Goal: Transaction & Acquisition: Purchase product/service

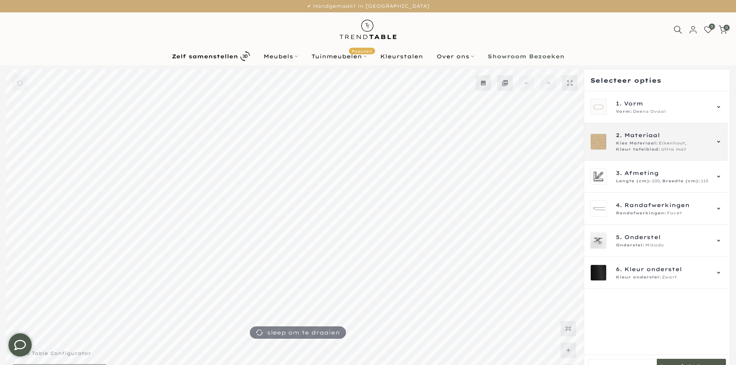
type input "****"
click at [587, 145] on span "Kies Materiaal:" at bounding box center [637, 143] width 42 height 6
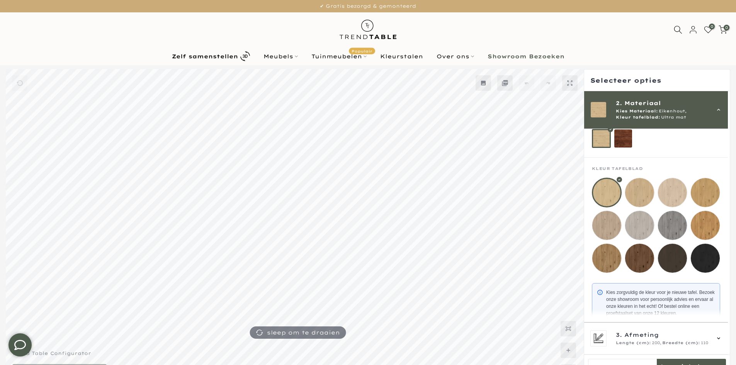
scroll to position [21, 0]
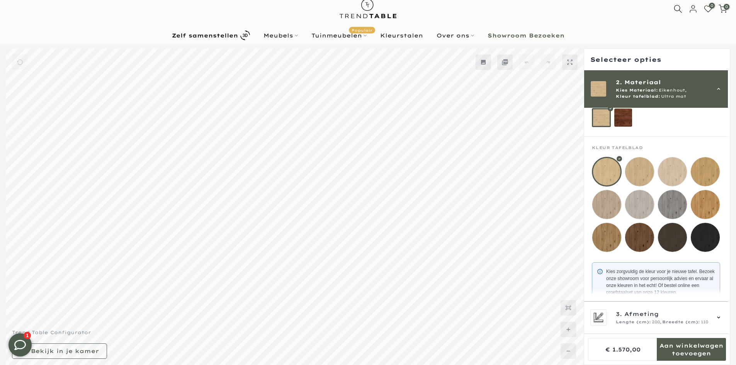
click at [587, 175] on mmq-loader at bounding box center [639, 171] width 29 height 29
click at [587, 176] on mmq-loader at bounding box center [672, 171] width 29 height 29
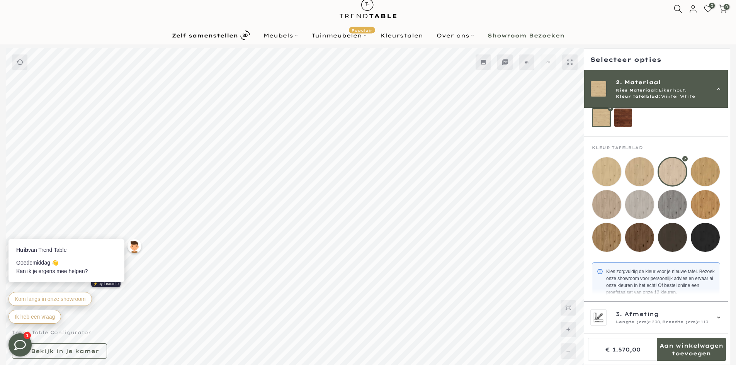
click at [587, 176] on mmq-loader at bounding box center [639, 171] width 29 height 29
click at [587, 174] on mmq-loader at bounding box center [705, 171] width 29 height 29
click at [587, 197] on mmq-loader at bounding box center [705, 204] width 29 height 29
click at [587, 175] on mmq-loader at bounding box center [705, 171] width 29 height 29
click at [587, 197] on mmq-loader at bounding box center [705, 204] width 29 height 29
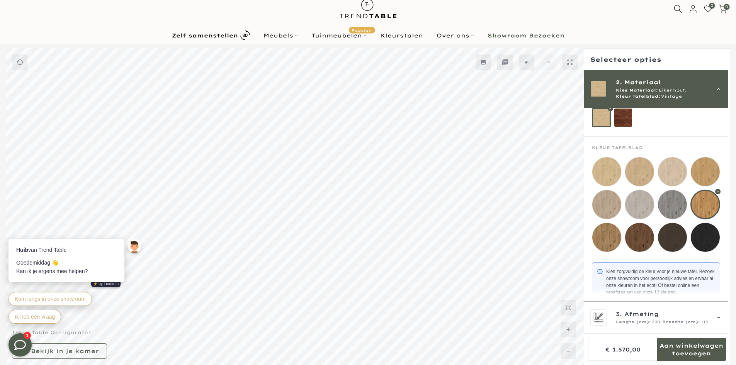
click at [587, 177] on mmq-loader at bounding box center [705, 171] width 29 height 29
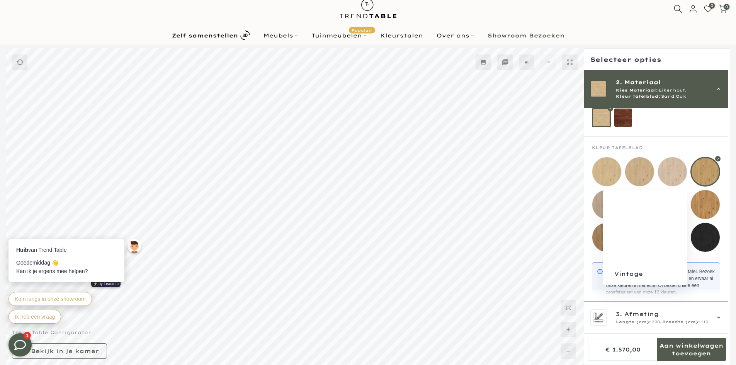
click at [587, 205] on mmq-loader at bounding box center [705, 204] width 29 height 29
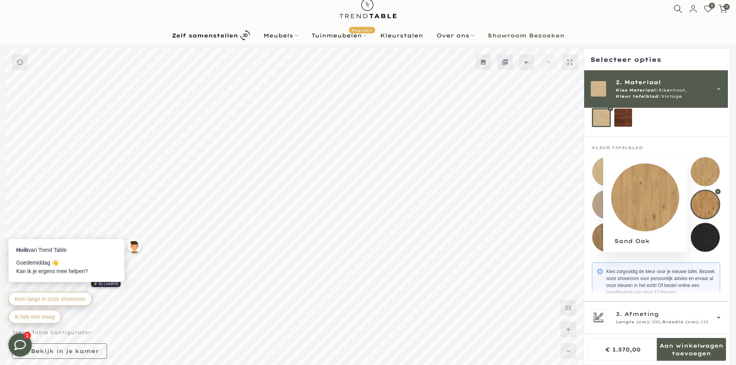
click at [587, 171] on mmq-loader at bounding box center [705, 171] width 29 height 29
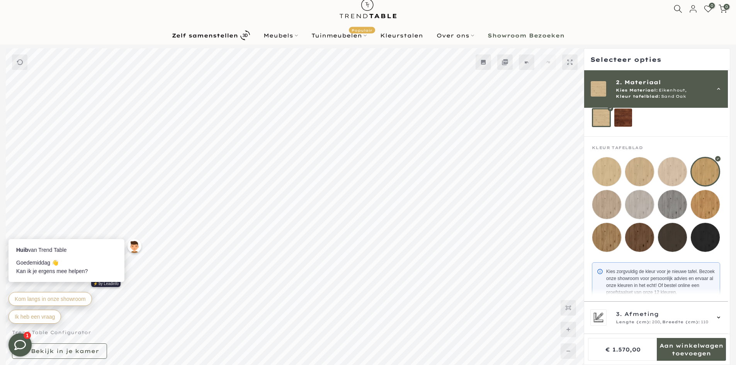
click at [587, 187] on div at bounding box center [656, 204] width 128 height 95
click at [587, 192] on mmq-loader at bounding box center [705, 204] width 29 height 29
click at [587, 200] on div at bounding box center [705, 205] width 30 height 30
click at [587, 178] on mmq-loader at bounding box center [705, 171] width 29 height 29
click at [587, 195] on mmq-loader at bounding box center [705, 204] width 29 height 29
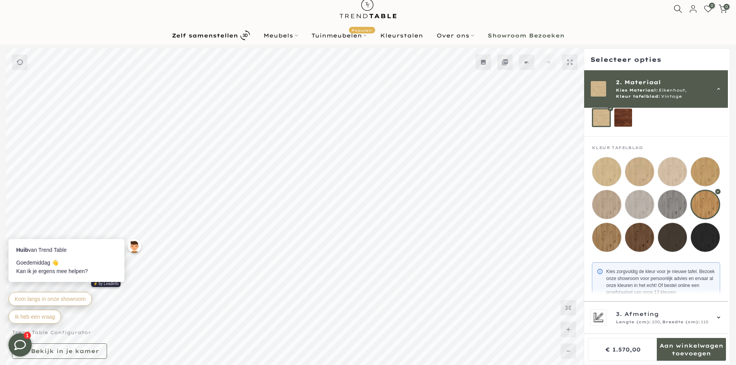
click at [587, 173] on mmq-loader at bounding box center [705, 171] width 29 height 29
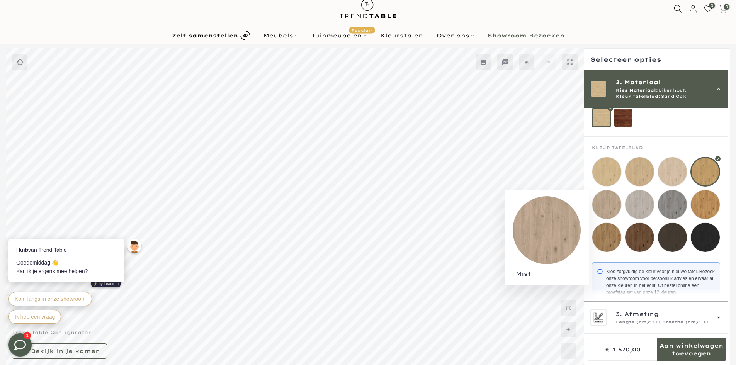
click at [587, 207] on mmq-loader at bounding box center [606, 204] width 29 height 29
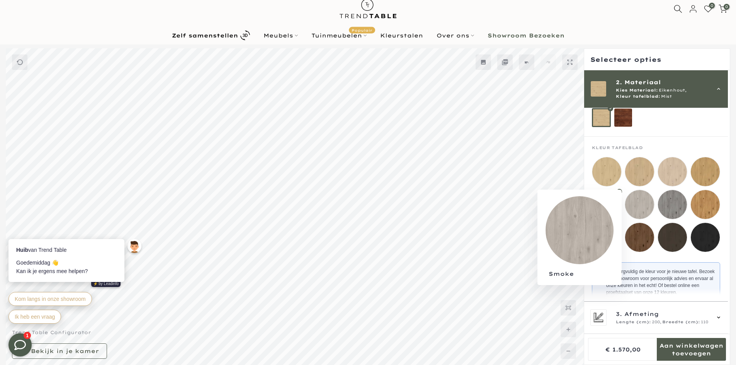
click at [587, 208] on mmq-loader at bounding box center [639, 204] width 29 height 29
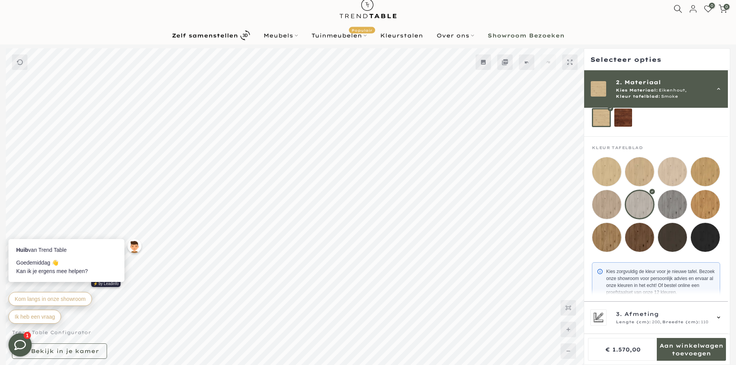
click at [587, 207] on mmq-loader at bounding box center [672, 204] width 29 height 29
click at [587, 207] on mmq-loader at bounding box center [639, 204] width 29 height 29
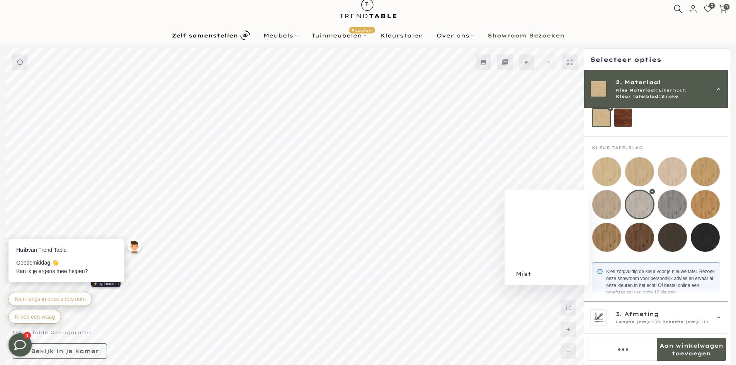
click at [587, 208] on mmq-loader at bounding box center [606, 204] width 29 height 29
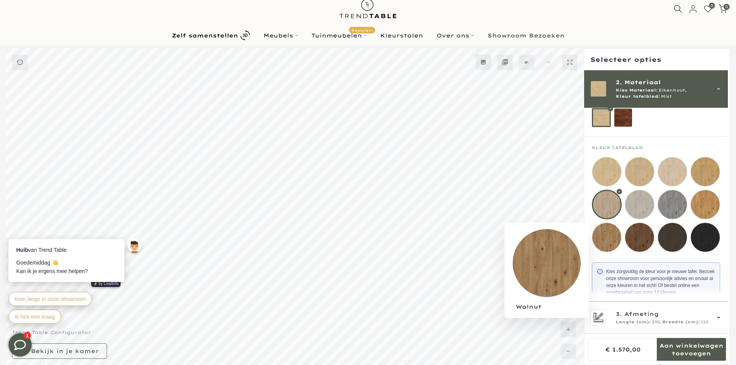
click at [587, 236] on mmq-loader at bounding box center [606, 237] width 29 height 29
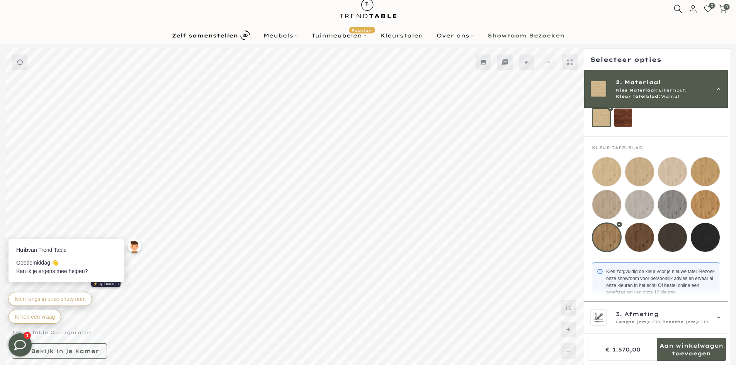
click at [587, 240] on mmq-loader at bounding box center [639, 237] width 29 height 29
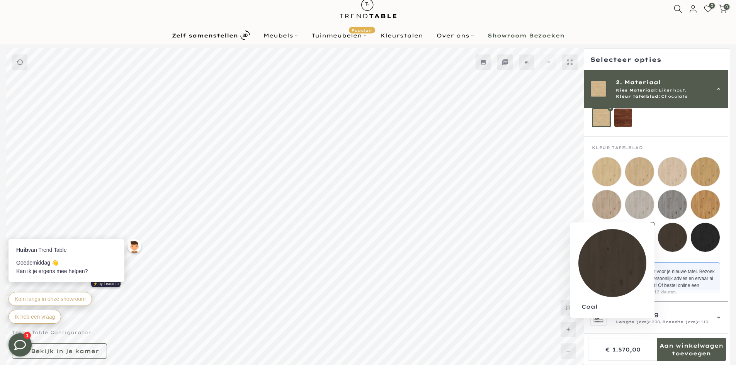
click at [587, 242] on mmq-loader at bounding box center [672, 237] width 29 height 29
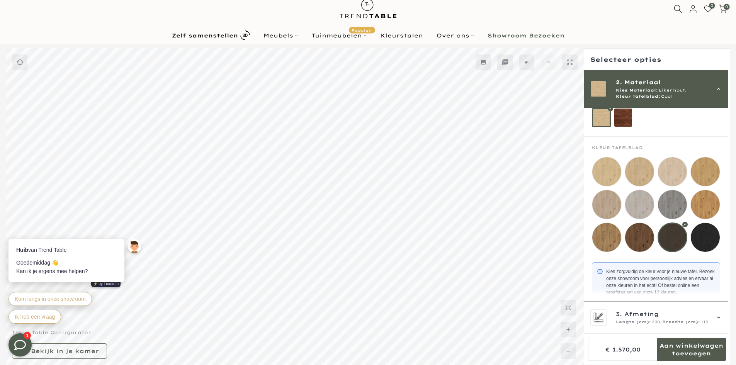
click at [587, 240] on mmq-loader at bounding box center [639, 237] width 29 height 29
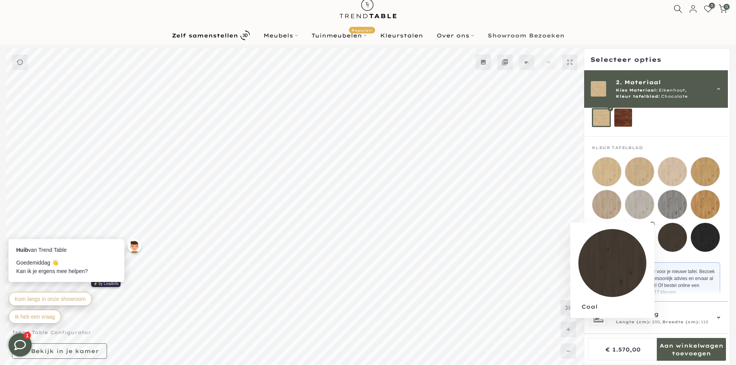
click at [587, 243] on mmq-loader at bounding box center [672, 237] width 29 height 29
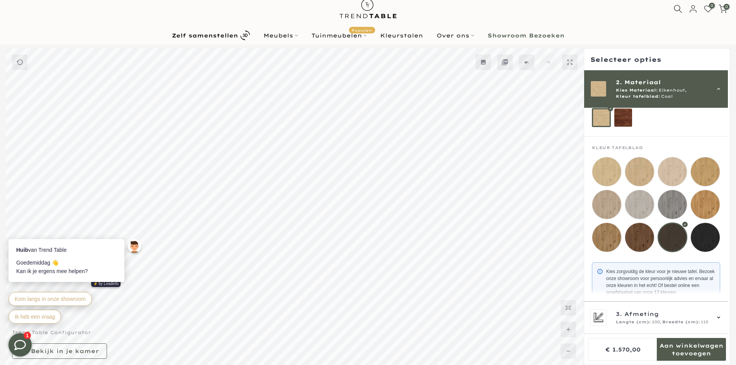
click at [587, 240] on mmq-loader at bounding box center [705, 237] width 29 height 29
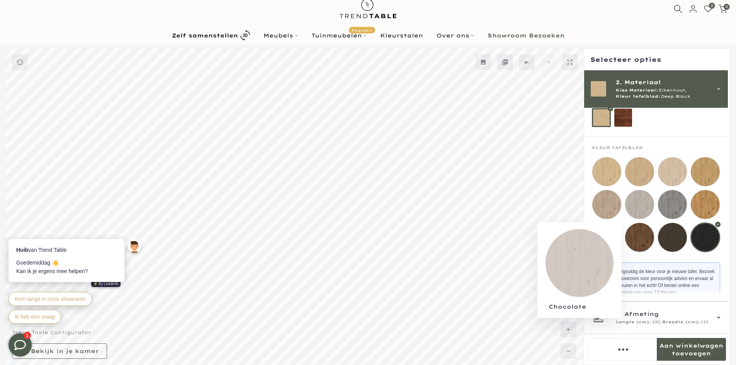
click at [587, 240] on mmq-loader at bounding box center [639, 237] width 29 height 29
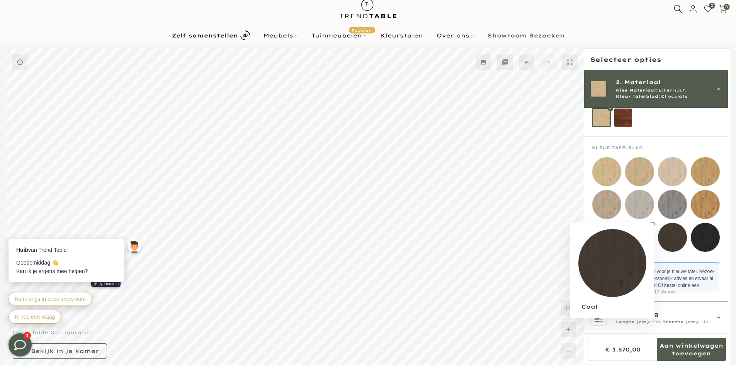
click at [587, 240] on mmq-loader at bounding box center [672, 237] width 29 height 29
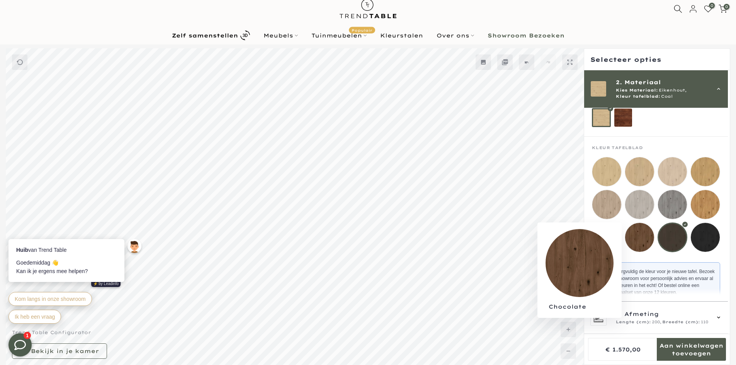
click at [587, 242] on mmq-loader at bounding box center [639, 237] width 29 height 29
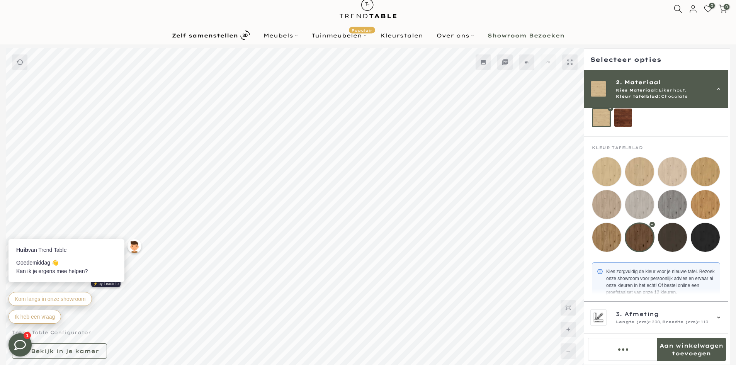
click at [587, 243] on mmq-loader at bounding box center [672, 237] width 29 height 29
click at [587, 240] on mmq-loader at bounding box center [639, 237] width 29 height 29
click at [587, 246] on mmq-components-mapper at bounding box center [656, 196] width 144 height 118
click at [587, 244] on mmq-loader at bounding box center [606, 237] width 29 height 29
click at [587, 214] on mmq-loader at bounding box center [705, 204] width 29 height 29
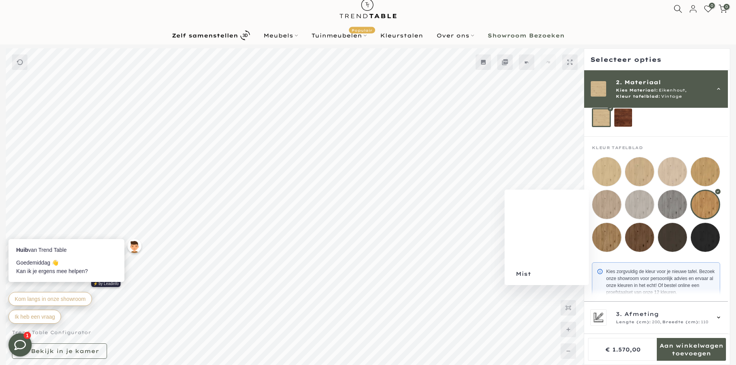
click at [587, 213] on mmq-loader at bounding box center [606, 204] width 29 height 29
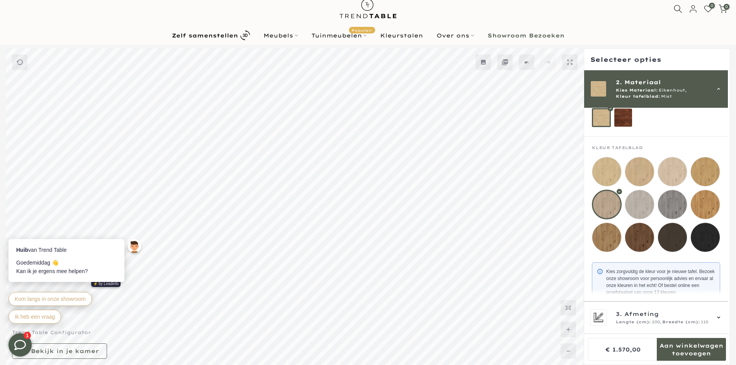
click at [587, 178] on mmq-loader at bounding box center [672, 171] width 29 height 29
click at [587, 177] on mmq-loader at bounding box center [639, 171] width 29 height 29
click at [587, 176] on mmq-loader at bounding box center [672, 171] width 29 height 29
click at [587, 175] on mmq-loader at bounding box center [639, 171] width 29 height 29
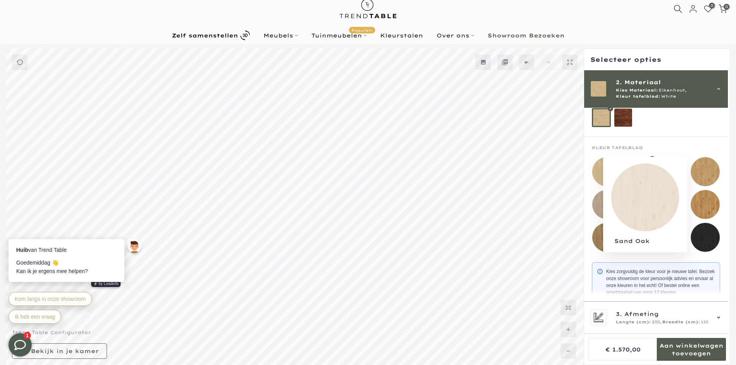
click at [587, 174] on mmq-loader at bounding box center [705, 171] width 29 height 29
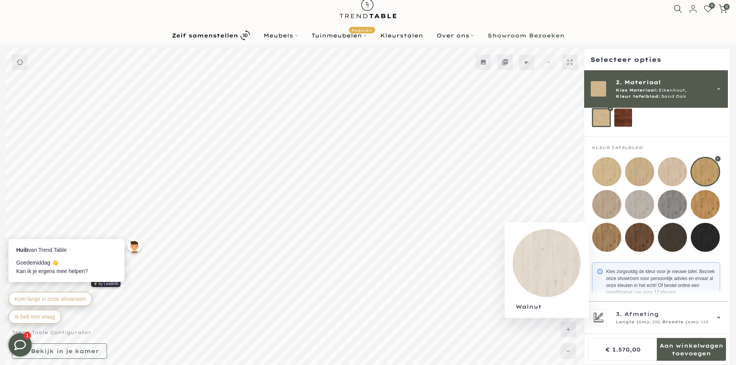
click at [587, 248] on mmq-loader at bounding box center [606, 237] width 29 height 29
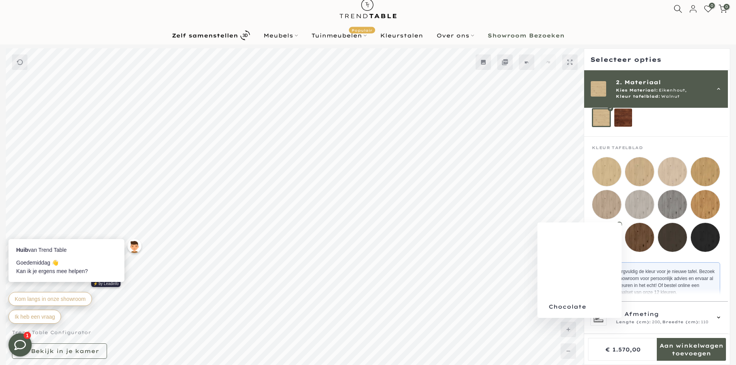
click at [587, 235] on mmq-loader at bounding box center [639, 237] width 29 height 29
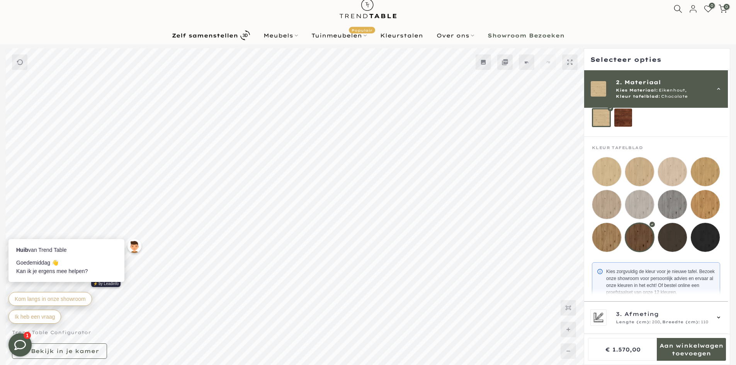
click at [587, 238] on mmq-loader at bounding box center [672, 237] width 29 height 29
click at [587, 236] on mmq-loader at bounding box center [639, 237] width 29 height 29
click at [587, 237] on mmq-loader at bounding box center [672, 237] width 29 height 29
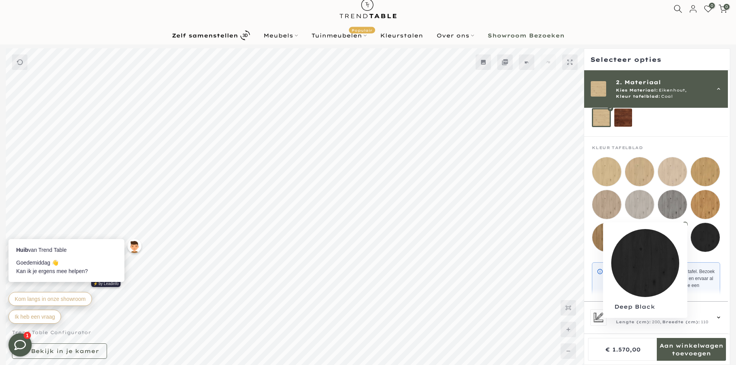
click at [587, 238] on mmq-loader at bounding box center [705, 237] width 29 height 29
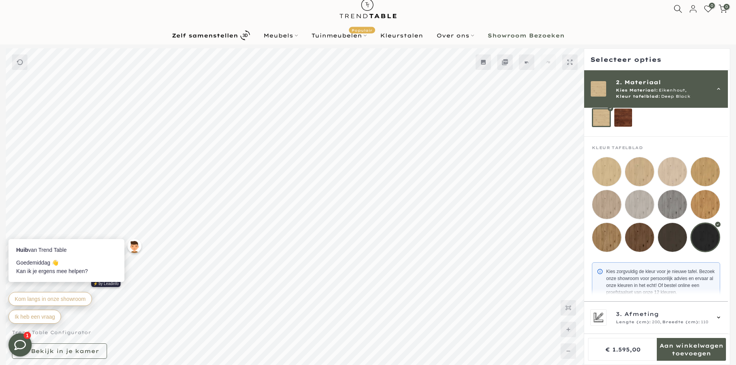
click at [587, 238] on mmq-loader at bounding box center [672, 237] width 29 height 29
click at [587, 229] on mmq-loader at bounding box center [639, 237] width 29 height 29
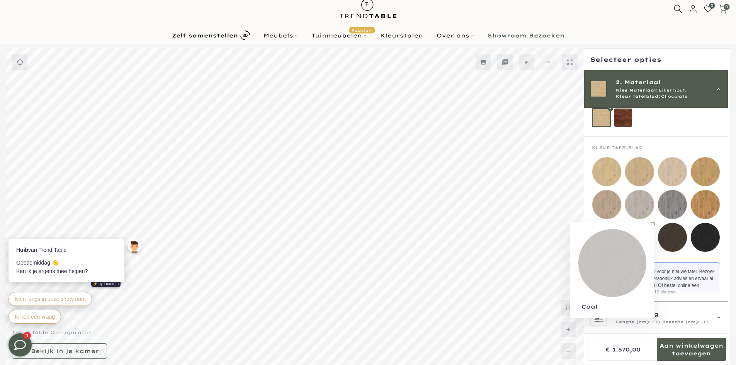
click at [587, 239] on mmq-loader at bounding box center [672, 237] width 29 height 29
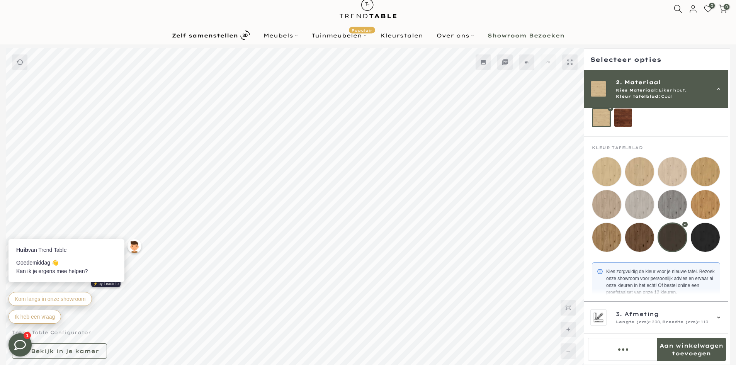
click at [587, 239] on mmq-loader at bounding box center [639, 237] width 29 height 29
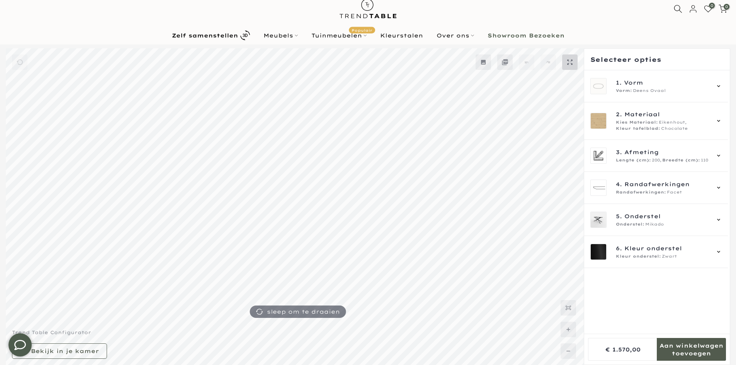
type input "****"
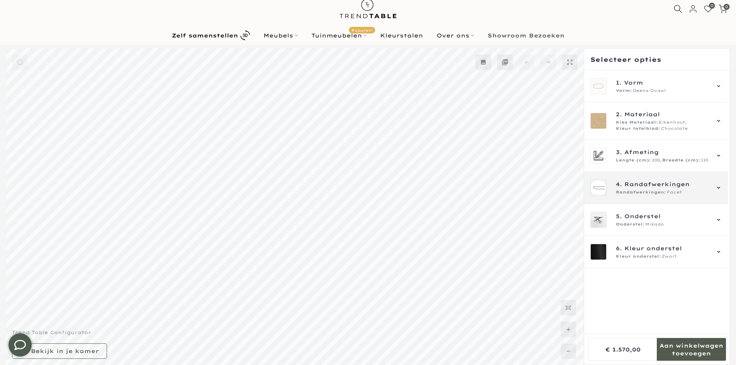
click at [661, 188] on span "Randafwerkingen" at bounding box center [656, 184] width 65 height 8
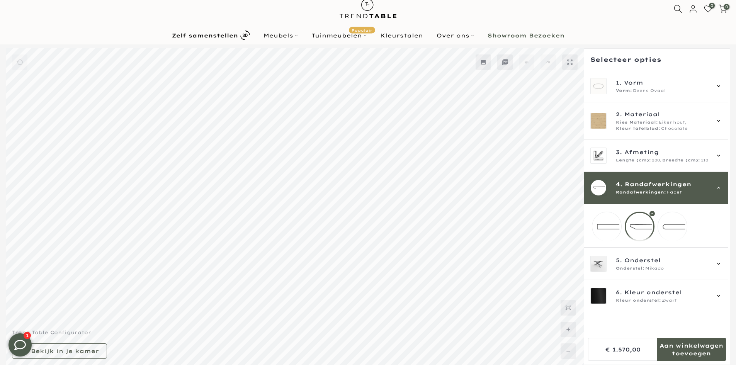
click at [660, 183] on span "Randafwerkingen" at bounding box center [658, 184] width 66 height 8
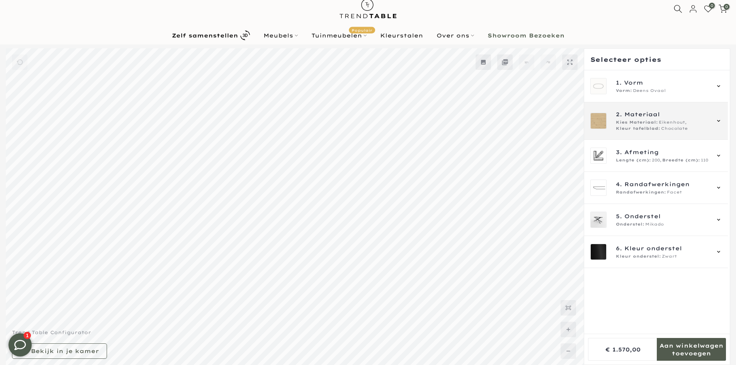
click at [661, 127] on span "Chocolate" at bounding box center [674, 129] width 27 height 6
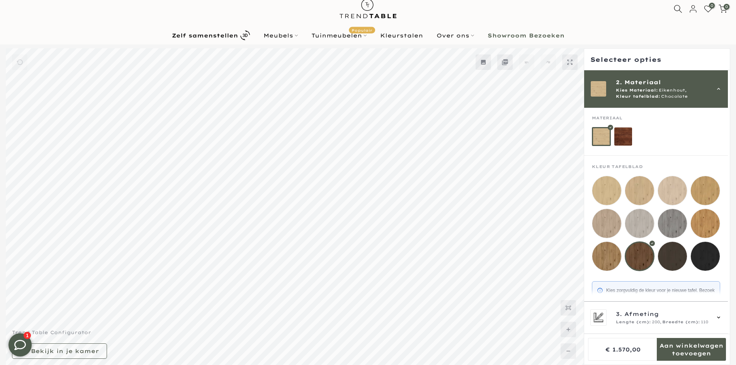
scroll to position [51, 0]
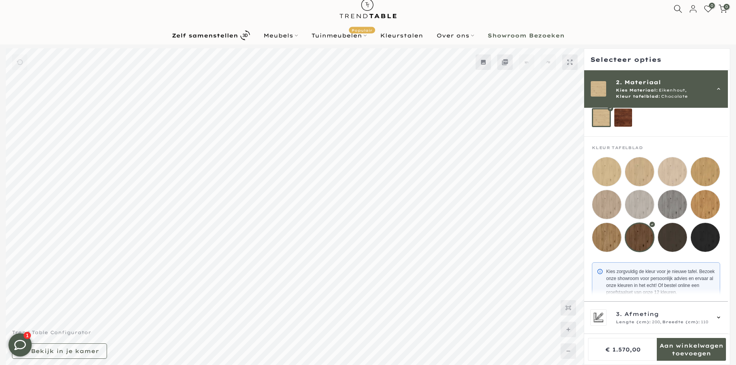
click at [671, 256] on mmq-components-mapper at bounding box center [656, 288] width 144 height 66
click at [668, 243] on mmq-loader at bounding box center [672, 237] width 29 height 29
click at [644, 238] on mmq-loader at bounding box center [639, 237] width 29 height 29
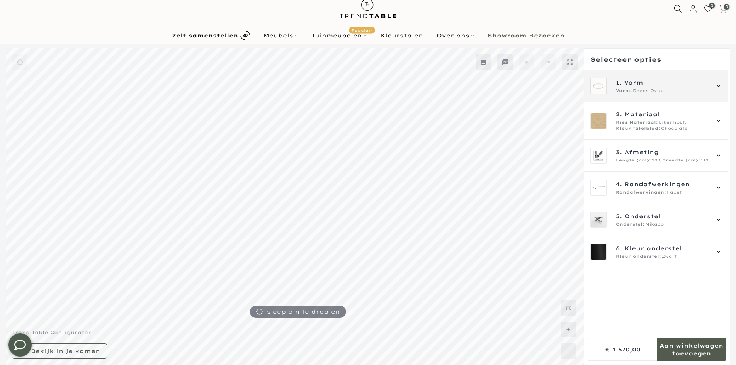
type input "****"
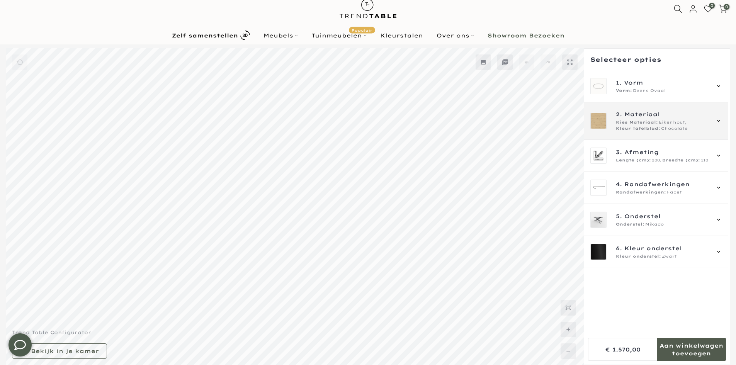
click at [668, 123] on span "Eikenhout," at bounding box center [673, 122] width 28 height 6
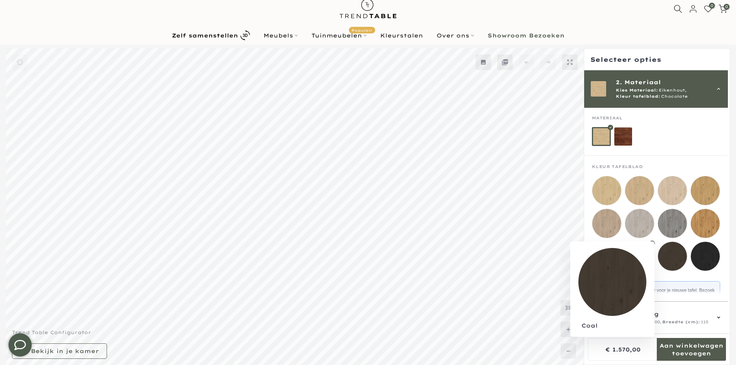
click at [670, 252] on mmq-loader at bounding box center [672, 256] width 29 height 29
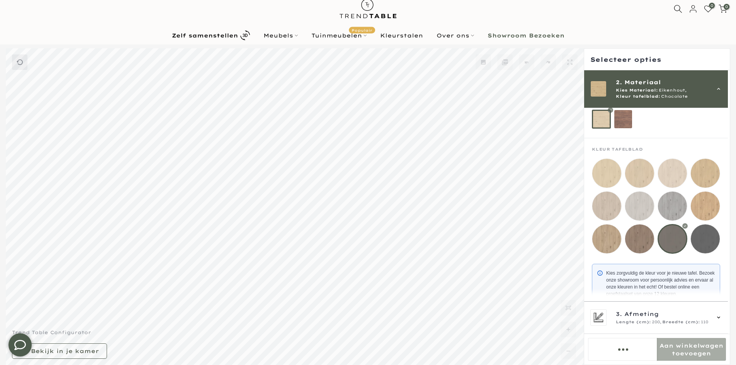
scroll to position [51, 0]
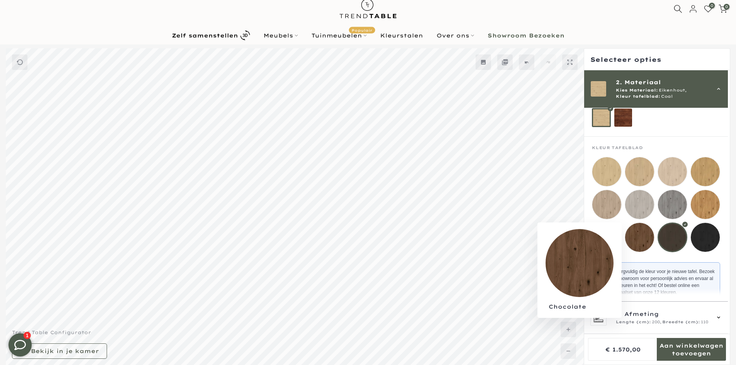
click at [641, 226] on mmq-loader at bounding box center [639, 237] width 29 height 29
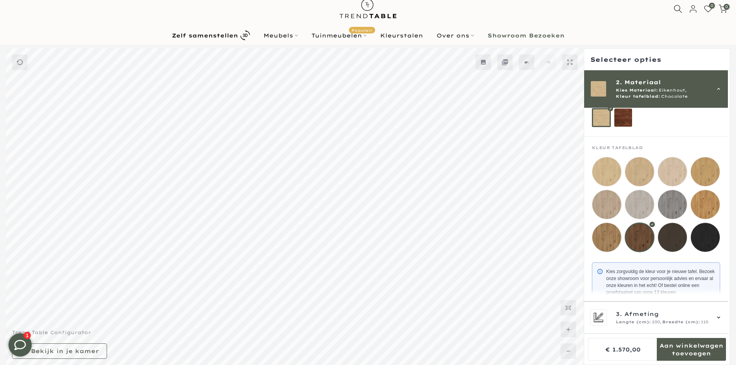
click at [673, 241] on mmq-loader at bounding box center [672, 237] width 29 height 29
click at [701, 240] on mmq-loader at bounding box center [705, 237] width 29 height 29
click at [635, 240] on mmq-loader at bounding box center [639, 237] width 29 height 29
click at [601, 237] on mmq-loader at bounding box center [606, 237] width 29 height 29
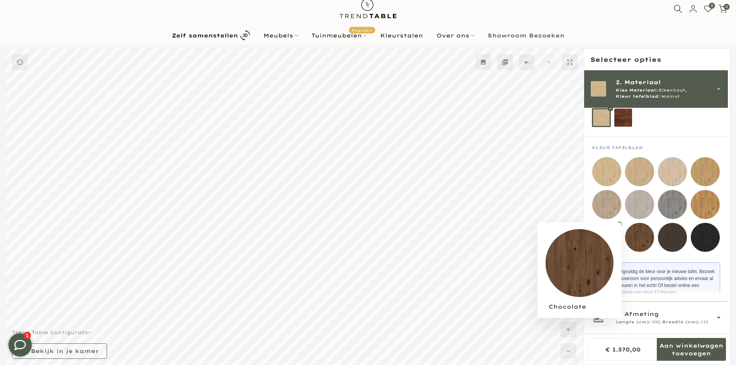
click at [638, 243] on mmq-loader at bounding box center [639, 237] width 29 height 29
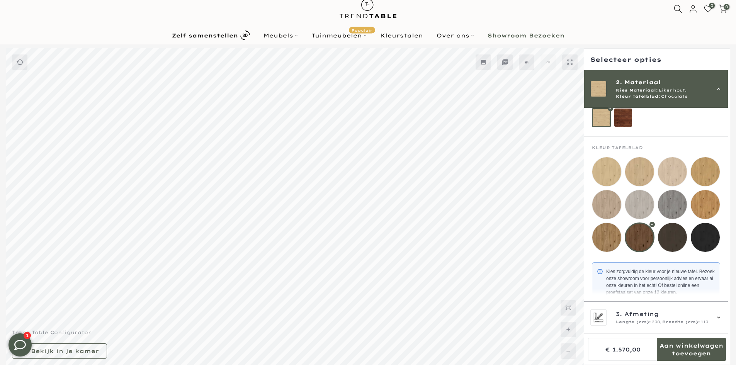
click at [670, 242] on mmq-loader at bounding box center [672, 237] width 29 height 29
click at [700, 240] on mmq-loader at bounding box center [705, 237] width 29 height 29
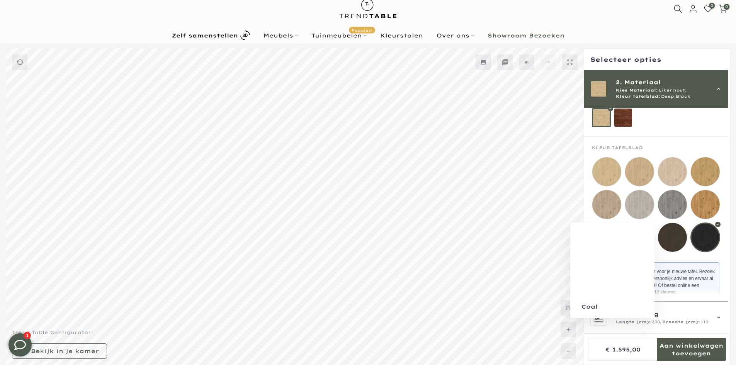
click at [682, 243] on mmq-loader at bounding box center [672, 237] width 29 height 29
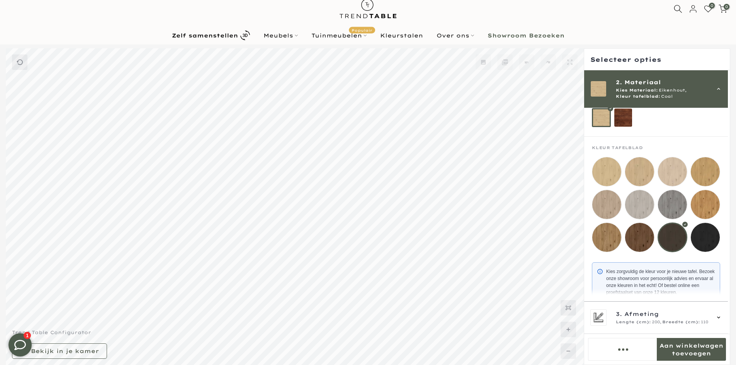
click at [648, 239] on mmq-loader at bounding box center [639, 237] width 29 height 29
click at [711, 209] on mmq-loader at bounding box center [705, 204] width 29 height 29
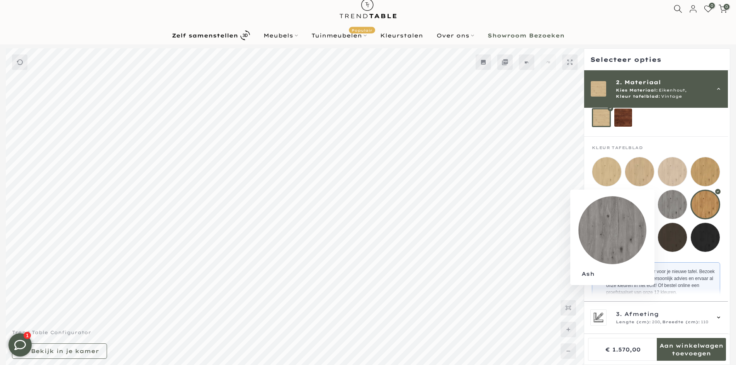
click at [678, 203] on mmq-loader at bounding box center [672, 204] width 29 height 29
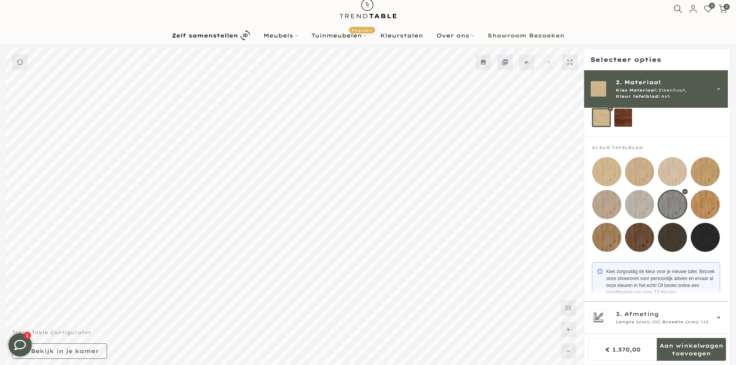
click at [710, 175] on mmq-loader at bounding box center [705, 171] width 29 height 29
click at [672, 173] on mmq-loader at bounding box center [672, 171] width 29 height 29
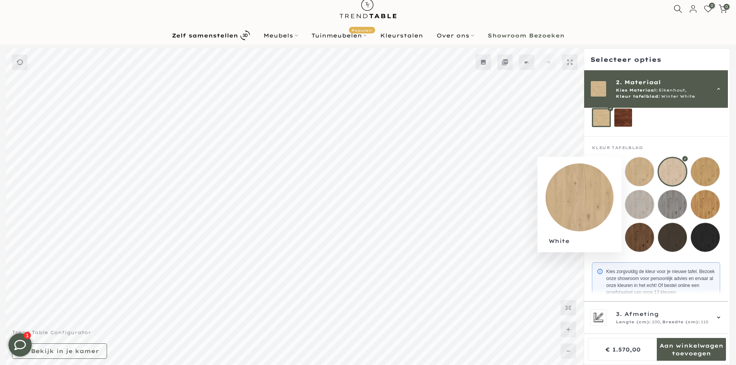
click at [647, 179] on mmq-loader at bounding box center [639, 171] width 29 height 29
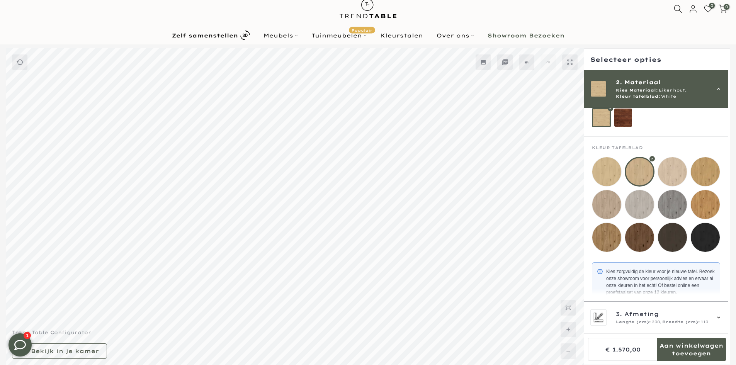
click at [665, 176] on mmq-loader at bounding box center [672, 171] width 29 height 29
click at [648, 175] on mmq-loader at bounding box center [639, 171] width 29 height 29
click at [613, 175] on mmq-loader at bounding box center [606, 171] width 29 height 29
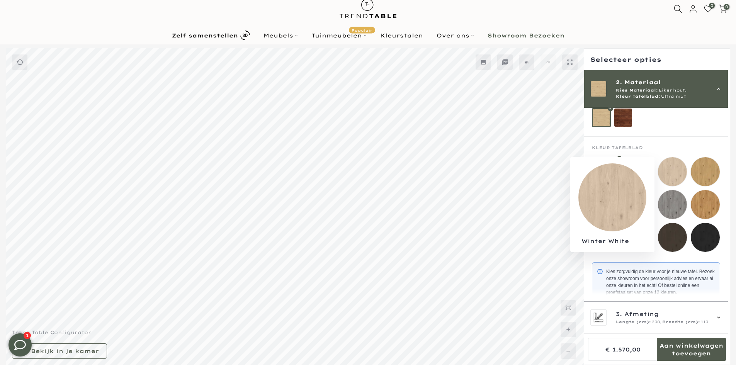
click at [675, 175] on mmq-loader at bounding box center [672, 171] width 29 height 29
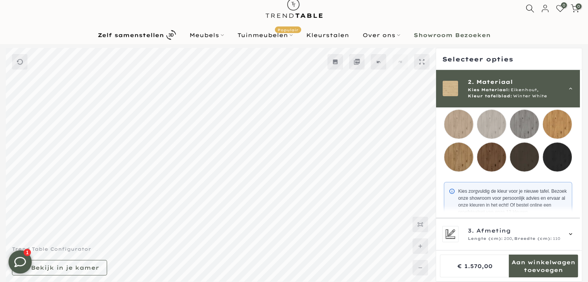
scroll to position [90, 0]
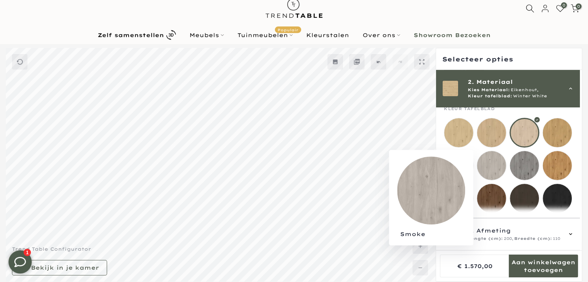
click at [498, 168] on mmq-loader at bounding box center [491, 165] width 29 height 29
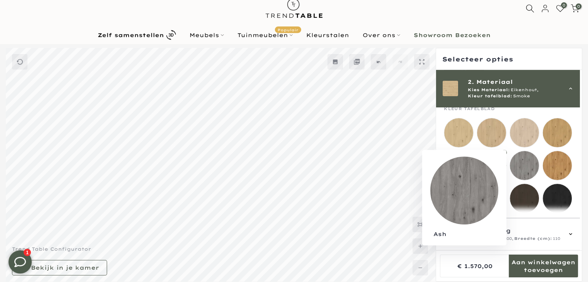
click at [520, 168] on mmq-loader at bounding box center [524, 165] width 29 height 29
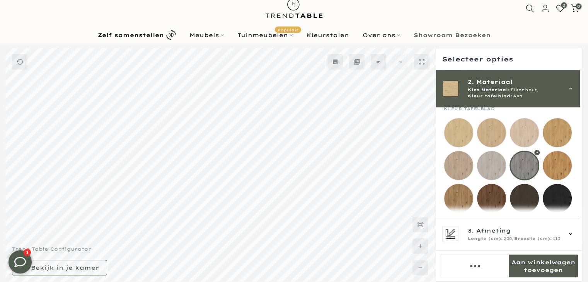
click at [477, 164] on mmq-loader at bounding box center [491, 165] width 29 height 29
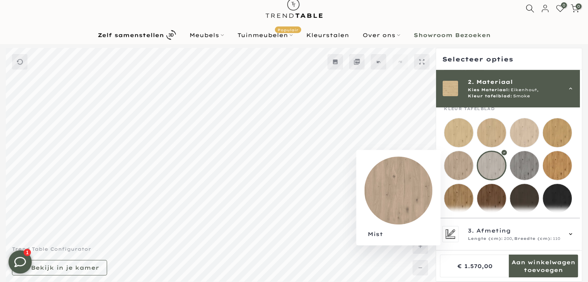
click at [459, 165] on mmq-loader at bounding box center [458, 165] width 29 height 29
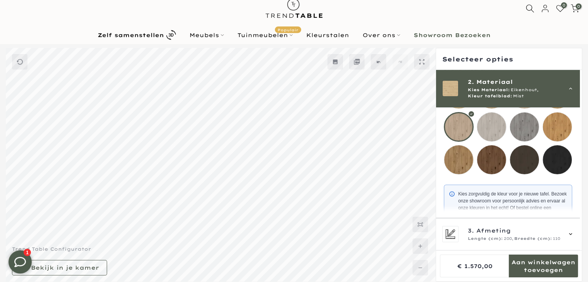
scroll to position [51, 0]
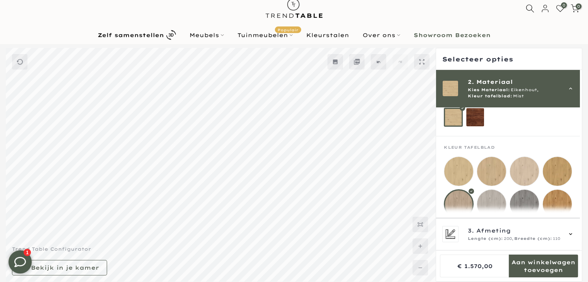
click at [522, 171] on mmq-loader at bounding box center [524, 171] width 29 height 29
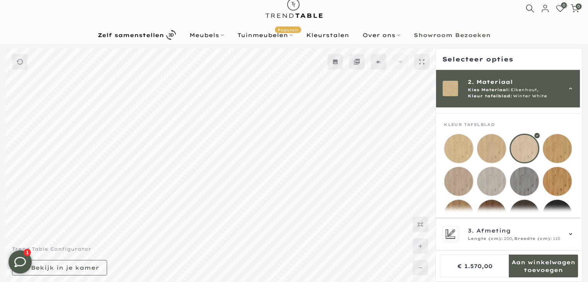
scroll to position [90, 0]
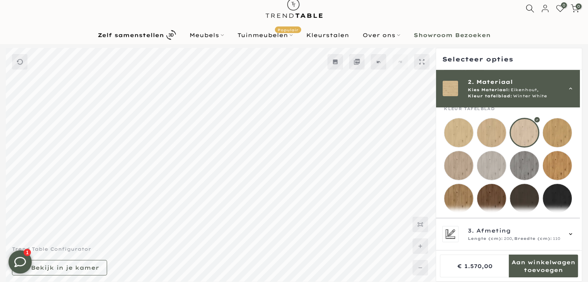
click at [454, 166] on mmq-loader at bounding box center [458, 165] width 29 height 29
click at [519, 137] on mmq-loader at bounding box center [524, 132] width 29 height 29
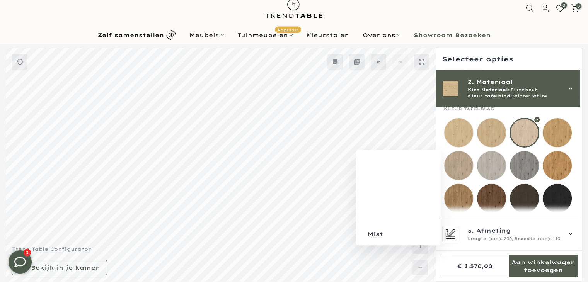
click at [464, 163] on mmq-loader at bounding box center [458, 165] width 29 height 29
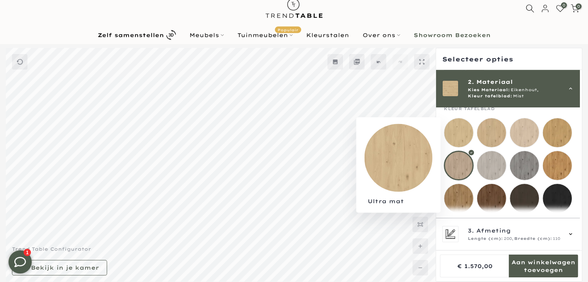
click at [458, 136] on mmq-loader at bounding box center [458, 132] width 29 height 29
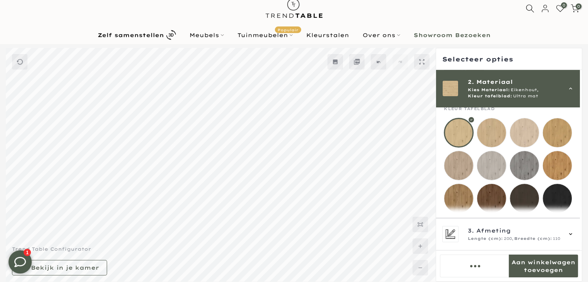
click at [459, 166] on mmq-loader at bounding box center [458, 165] width 29 height 29
click at [483, 133] on mmq-loader at bounding box center [491, 132] width 29 height 29
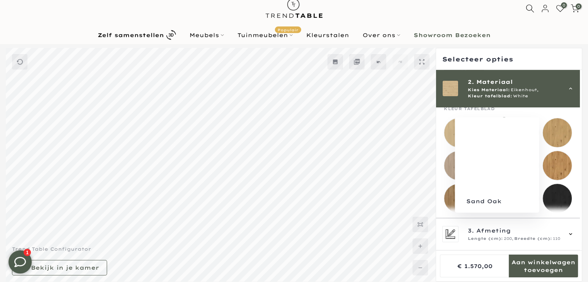
click at [552, 133] on mmq-loader at bounding box center [556, 132] width 29 height 29
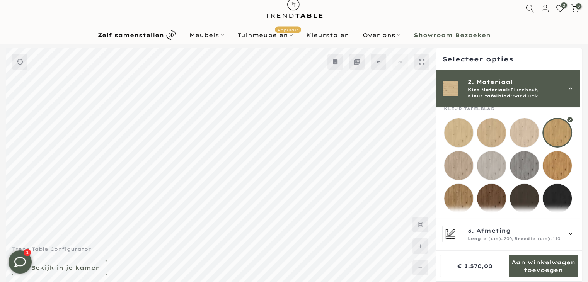
click at [556, 159] on mmq-loader at bounding box center [556, 165] width 29 height 29
click at [559, 122] on mmq-loader at bounding box center [556, 132] width 29 height 29
click at [526, 132] on mmq-loader at bounding box center [524, 132] width 29 height 29
click at [554, 135] on mmq-loader at bounding box center [556, 132] width 29 height 29
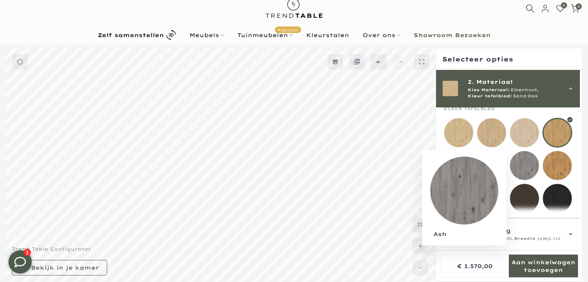
click at [520, 161] on mmq-loader at bounding box center [524, 165] width 29 height 29
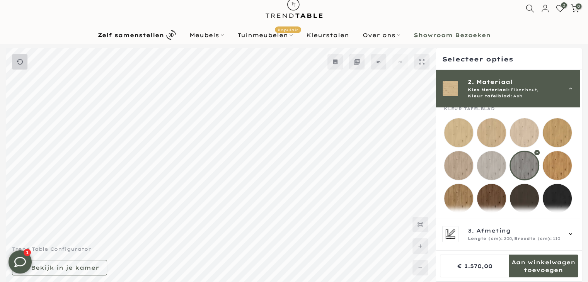
click at [25, 61] on mmq-button at bounding box center [19, 61] width 15 height 15
click at [19, 63] on icon at bounding box center [20, 62] width 6 height 6
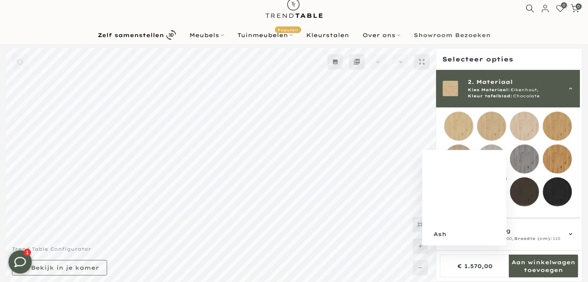
scroll to position [90, 0]
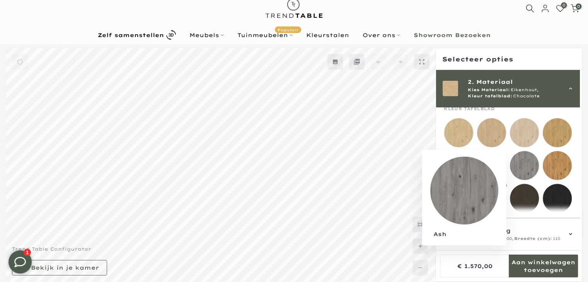
click at [530, 160] on mmq-loader at bounding box center [524, 165] width 29 height 29
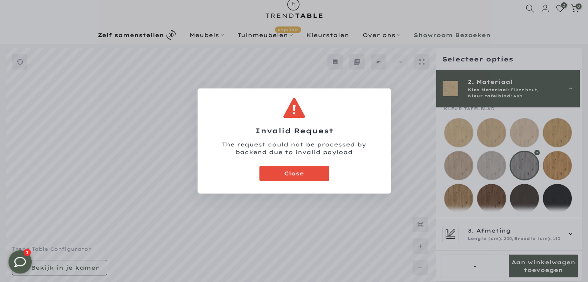
click at [297, 163] on mmq-dialog-footer at bounding box center [293, 174] width 193 height 37
click at [299, 172] on mmq-formatted-message at bounding box center [294, 174] width 20 height 8
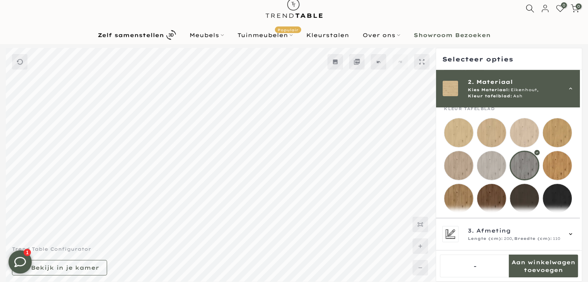
click at [501, 30] on nav "Zelf samenstellen Meubels Configurator (zelf samenstellen) Eikenhouten Tafels O…" at bounding box center [294, 35] width 576 height 14
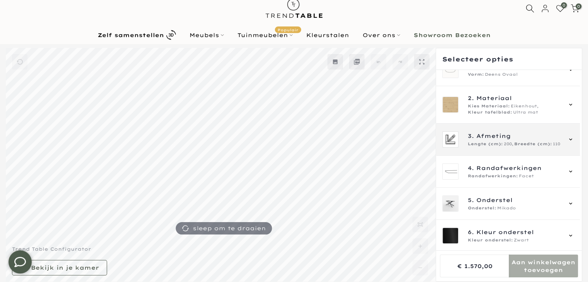
scroll to position [17, 0]
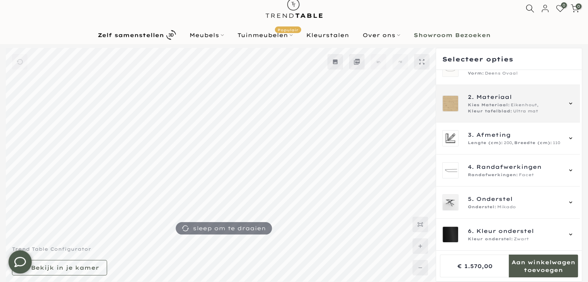
type input "****"
click at [515, 107] on span "Eikenhout," at bounding box center [524, 105] width 28 height 6
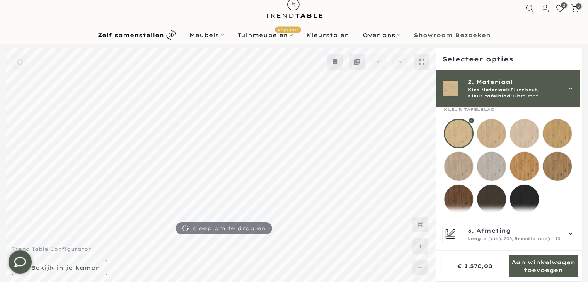
scroll to position [90, 0]
click at [525, 193] on mmq-loader at bounding box center [524, 198] width 29 height 29
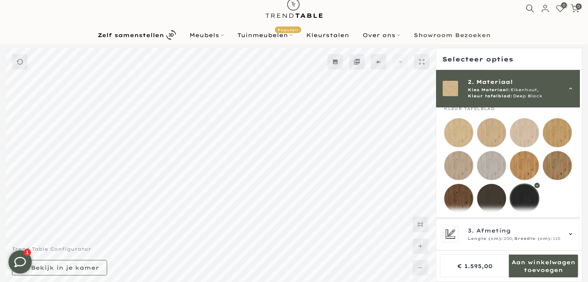
click at [485, 189] on mmq-loader at bounding box center [491, 198] width 29 height 29
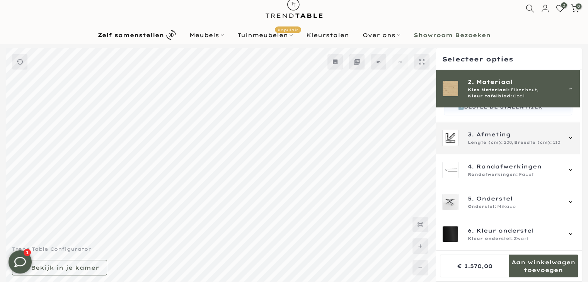
scroll to position [139, 0]
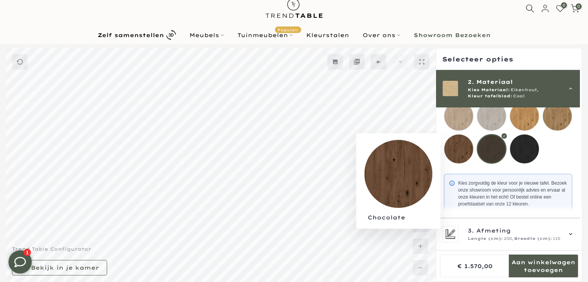
click at [453, 152] on mmq-loader at bounding box center [458, 148] width 29 height 29
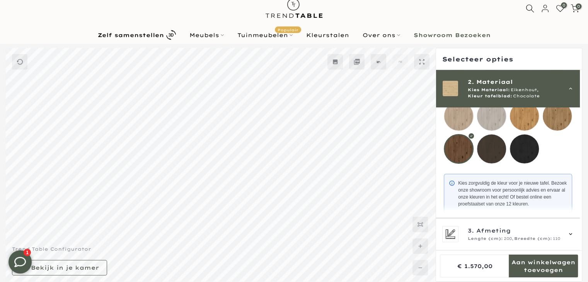
click at [491, 146] on mmq-loader at bounding box center [491, 148] width 29 height 29
click at [466, 148] on mmq-loader at bounding box center [458, 148] width 29 height 29
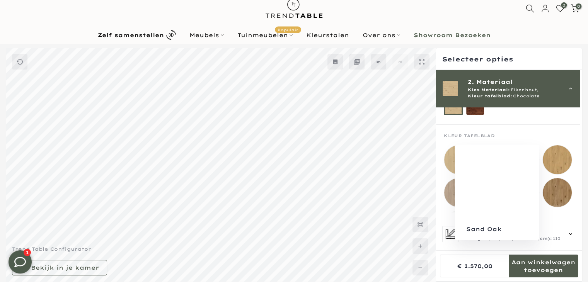
scroll to position [62, 0]
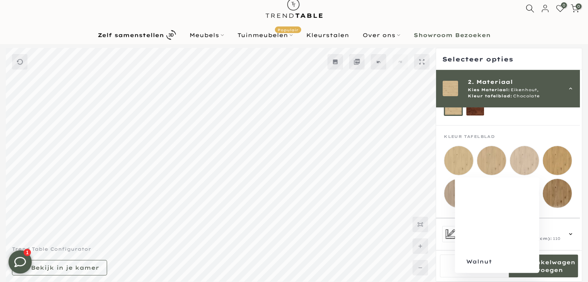
click at [556, 186] on mmq-loader at bounding box center [556, 193] width 29 height 29
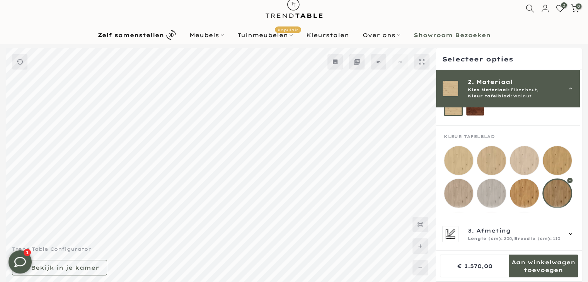
click at [520, 190] on mmq-loader at bounding box center [524, 193] width 29 height 29
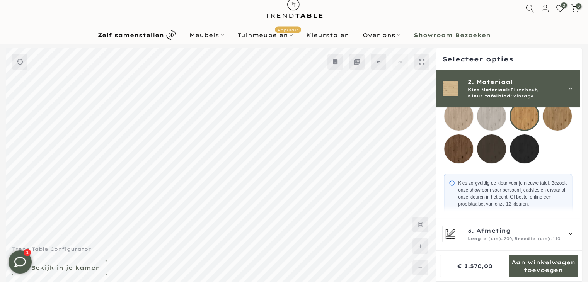
scroll to position [100, 0]
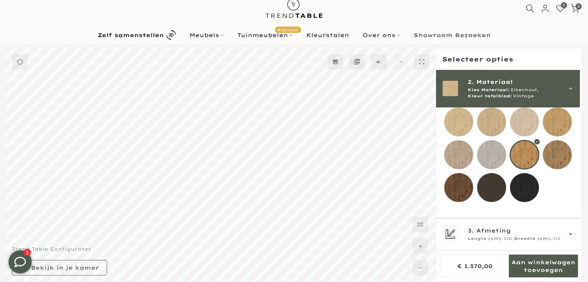
click at [552, 130] on mmq-loader at bounding box center [556, 121] width 29 height 29
click at [526, 124] on mmq-loader at bounding box center [524, 121] width 29 height 29
click at [490, 128] on mmq-loader at bounding box center [491, 121] width 29 height 29
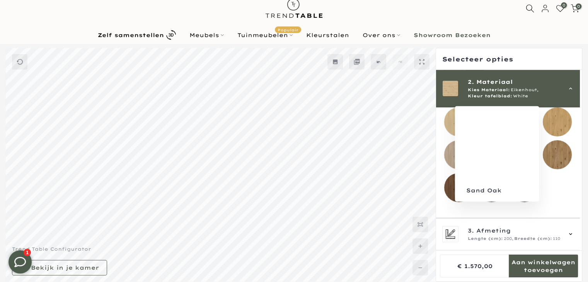
click at [552, 128] on mmq-loader at bounding box center [556, 121] width 29 height 29
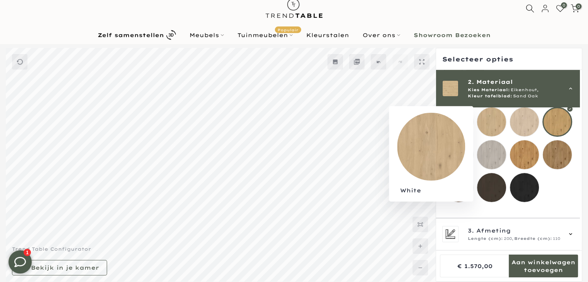
click at [491, 126] on mmq-loader at bounding box center [491, 121] width 29 height 29
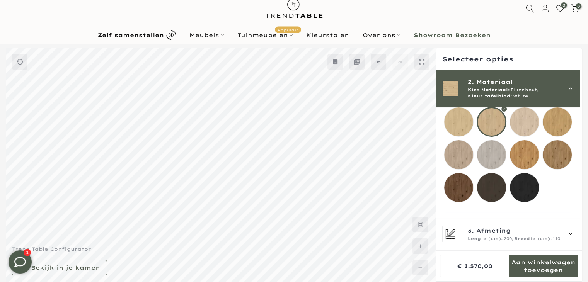
click at [564, 125] on mmq-loader at bounding box center [556, 121] width 29 height 29
click at [460, 125] on mmq-loader at bounding box center [458, 121] width 29 height 29
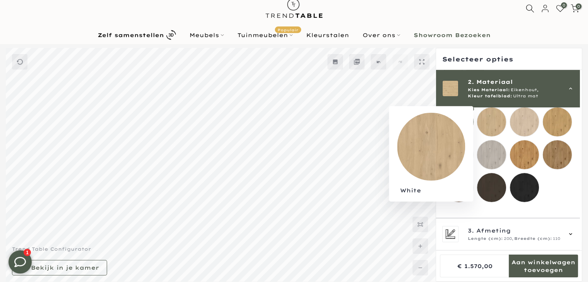
click at [498, 126] on mmq-loader at bounding box center [491, 121] width 29 height 29
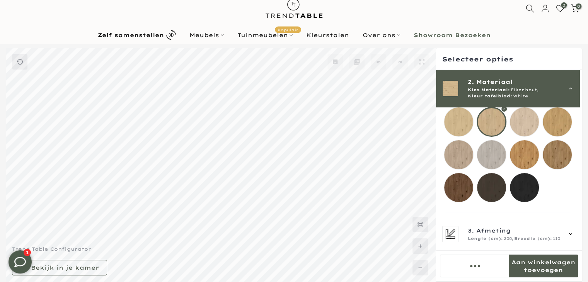
click at [526, 126] on mmq-loader at bounding box center [524, 121] width 29 height 29
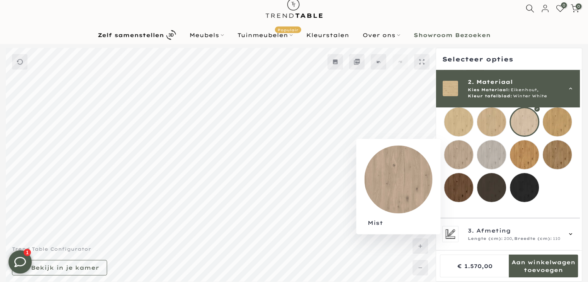
click at [458, 148] on mmq-loader at bounding box center [458, 154] width 29 height 29
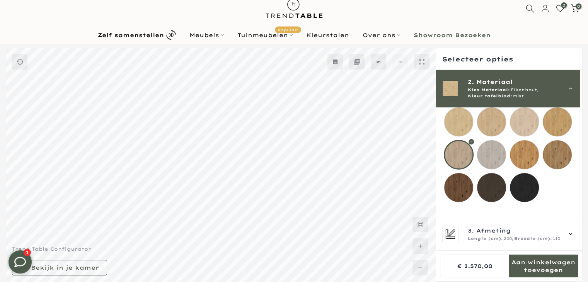
click at [522, 118] on mmq-loader at bounding box center [524, 121] width 29 height 29
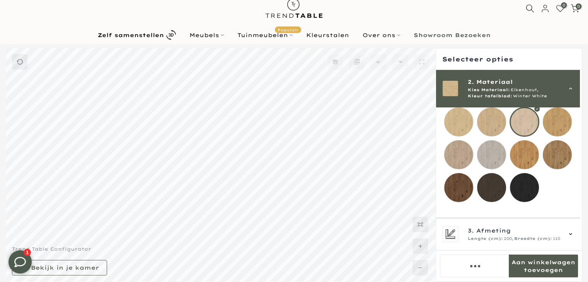
click at [488, 121] on mmq-loader at bounding box center [491, 121] width 29 height 29
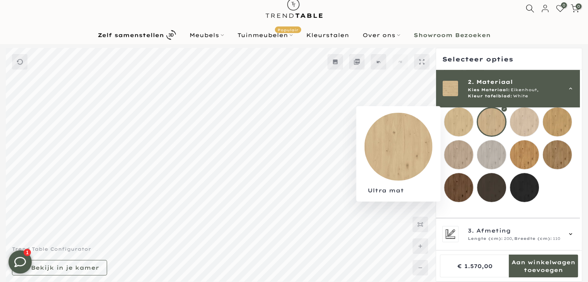
click at [450, 130] on mmq-loader at bounding box center [458, 121] width 29 height 29
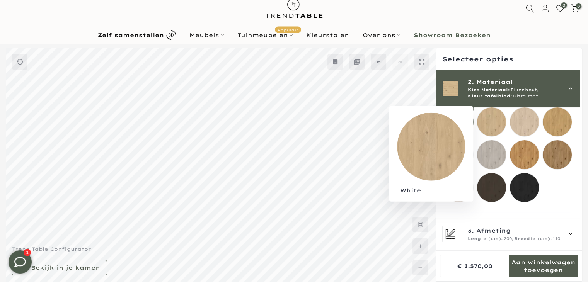
click at [487, 127] on mmq-loader at bounding box center [491, 121] width 29 height 29
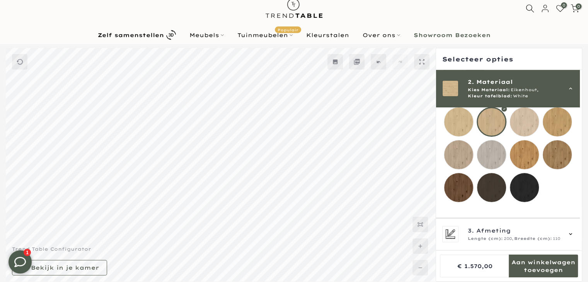
click at [515, 128] on mmq-loader at bounding box center [524, 121] width 29 height 29
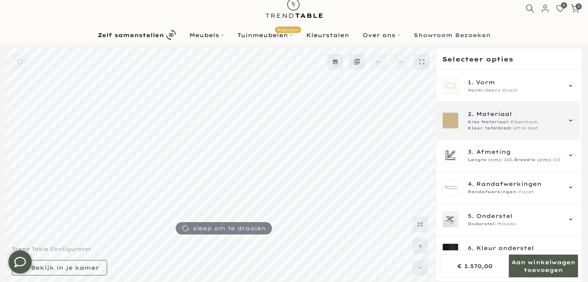
type input "****"
click at [520, 129] on span "Ultra mat" at bounding box center [525, 128] width 25 height 6
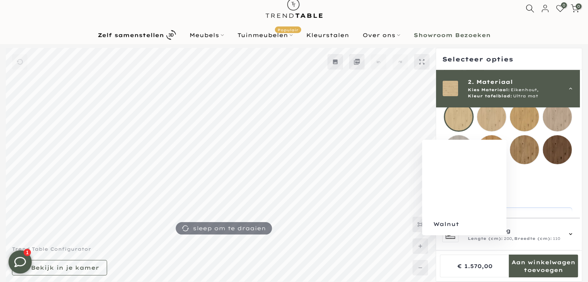
scroll to position [90, 0]
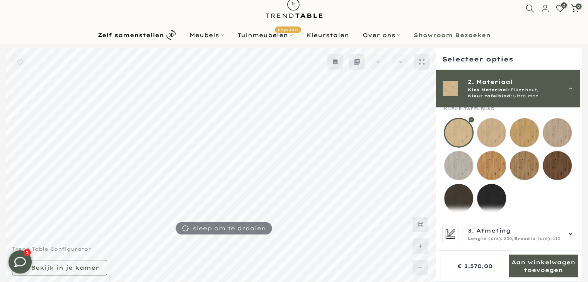
click at [456, 199] on mmq-loader at bounding box center [458, 198] width 29 height 29
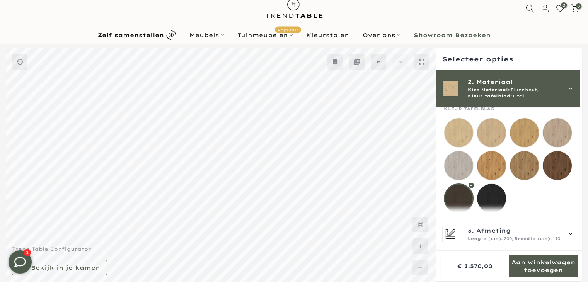
click at [554, 170] on mmq-loader at bounding box center [556, 165] width 29 height 29
click at [523, 171] on mmq-loader at bounding box center [524, 165] width 29 height 29
click at [478, 172] on mmq-loader at bounding box center [491, 165] width 29 height 29
click at [555, 171] on mmq-loader at bounding box center [556, 165] width 29 height 29
click at [535, 176] on mmq-loader at bounding box center [524, 165] width 29 height 29
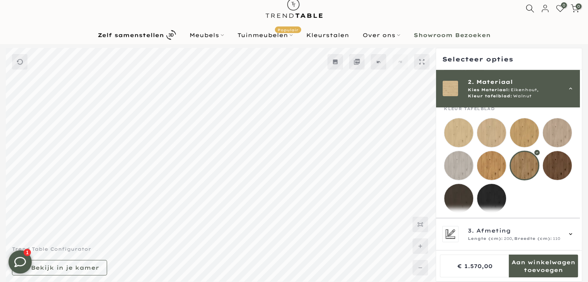
click at [484, 174] on mmq-loader at bounding box center [491, 165] width 29 height 29
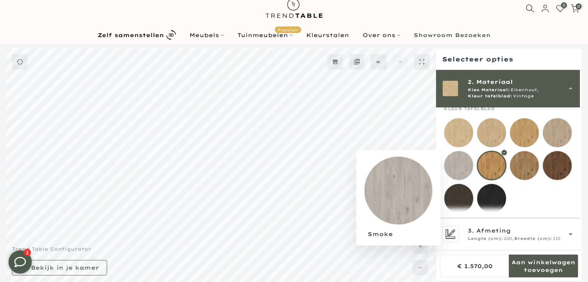
click at [453, 169] on mmq-loader at bounding box center [458, 165] width 29 height 29
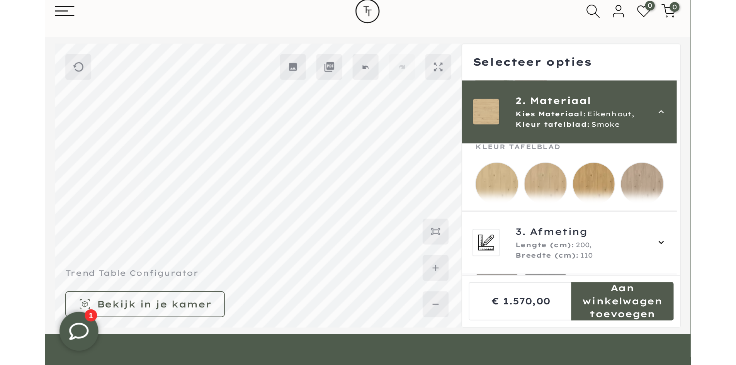
scroll to position [90, 0]
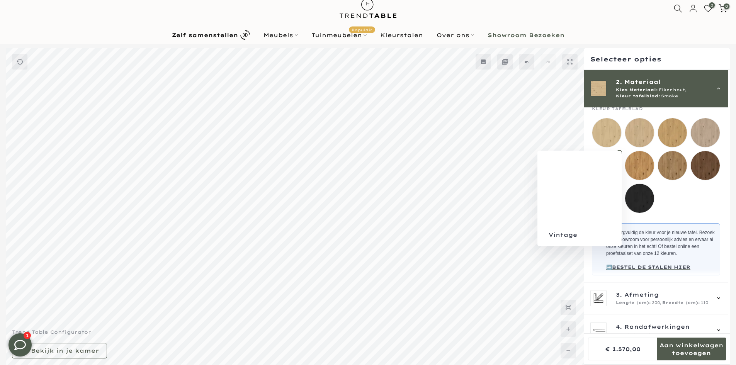
click at [587, 163] on mmq-loader at bounding box center [639, 165] width 29 height 29
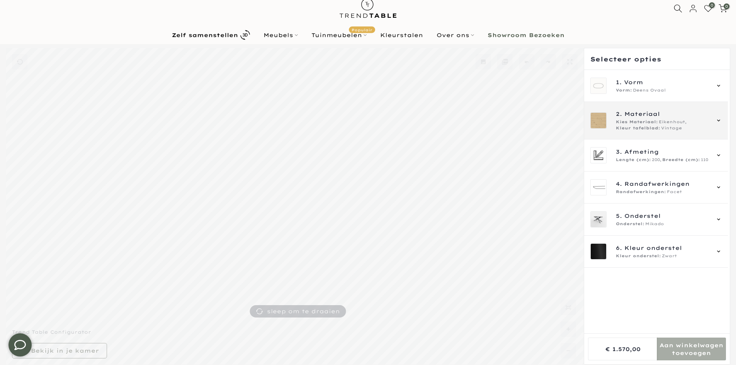
type input "****"
click at [627, 127] on span "Kleur tafelblad:" at bounding box center [638, 128] width 44 height 6
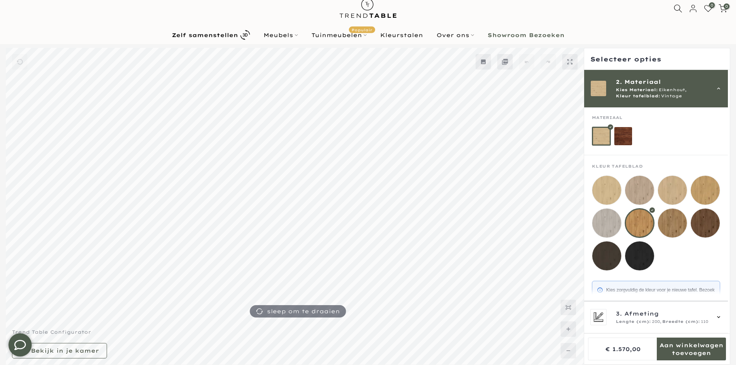
scroll to position [51, 0]
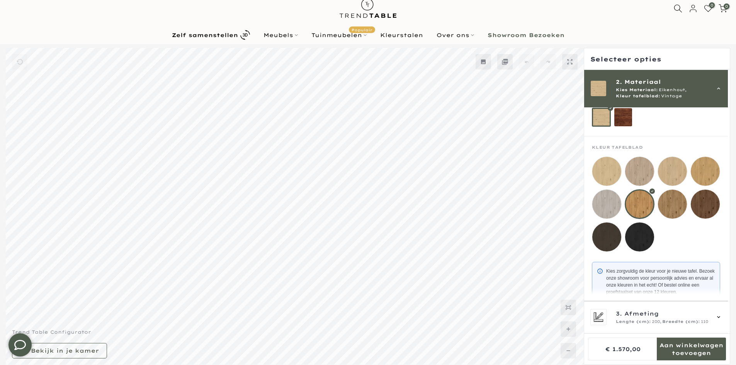
click at [663, 206] on mmq-loader at bounding box center [672, 204] width 29 height 29
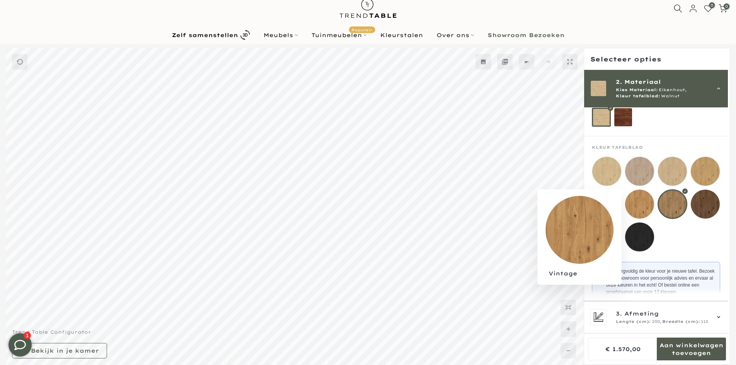
click at [641, 206] on mmq-loader at bounding box center [639, 204] width 29 height 29
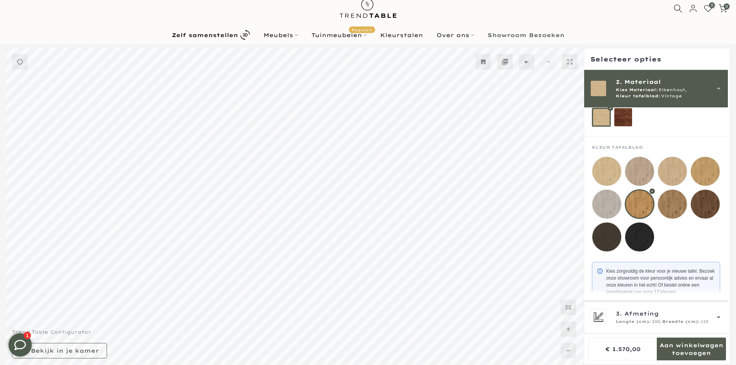
click at [668, 206] on mmq-loader at bounding box center [672, 204] width 29 height 29
click at [657, 206] on div at bounding box center [656, 203] width 128 height 95
click at [699, 206] on mmq-loader at bounding box center [705, 204] width 29 height 29
click at [639, 209] on mmq-loader at bounding box center [639, 204] width 29 height 29
click at [699, 207] on mmq-loader at bounding box center [705, 204] width 29 height 29
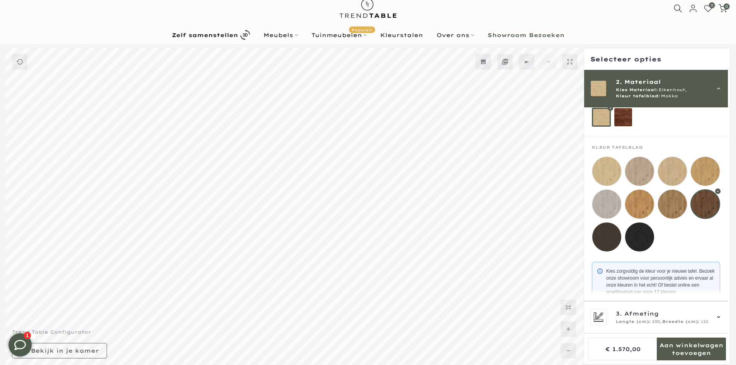
click at [649, 210] on mmq-loader at bounding box center [639, 204] width 29 height 29
click at [681, 209] on mmq-loader at bounding box center [672, 204] width 29 height 29
click at [649, 209] on mmq-loader at bounding box center [639, 204] width 29 height 29
